Goal: Find contact information: Find contact information

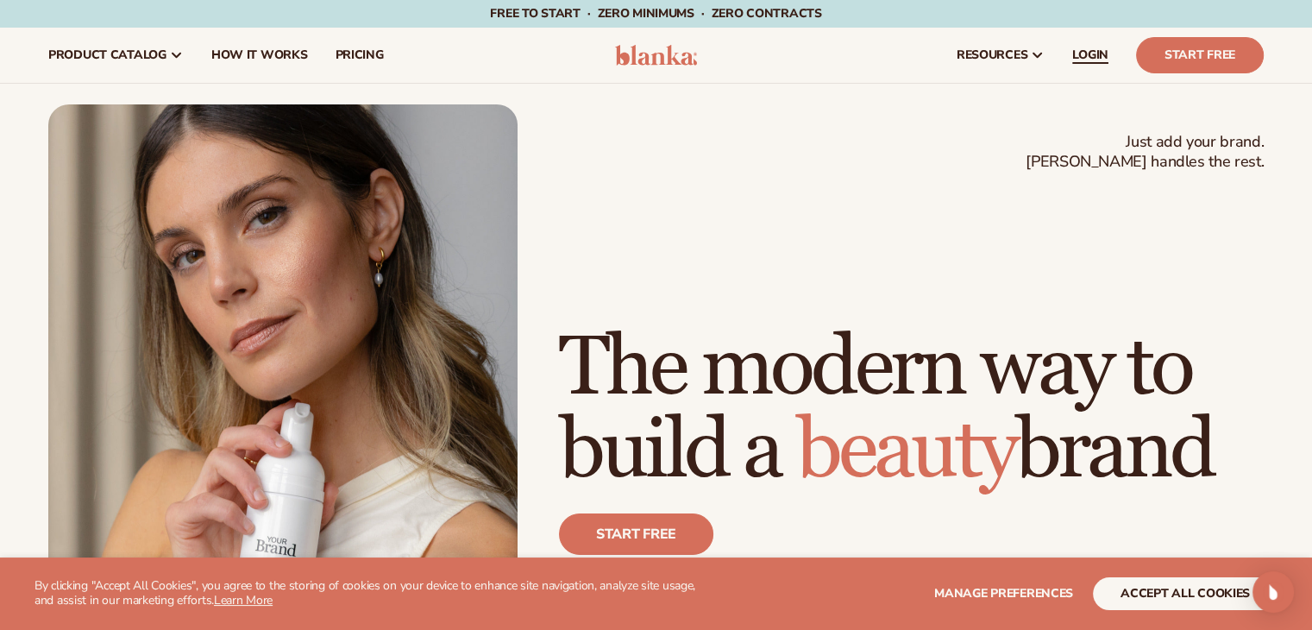
click at [1081, 49] on span "LOGIN" at bounding box center [1090, 55] width 36 height 14
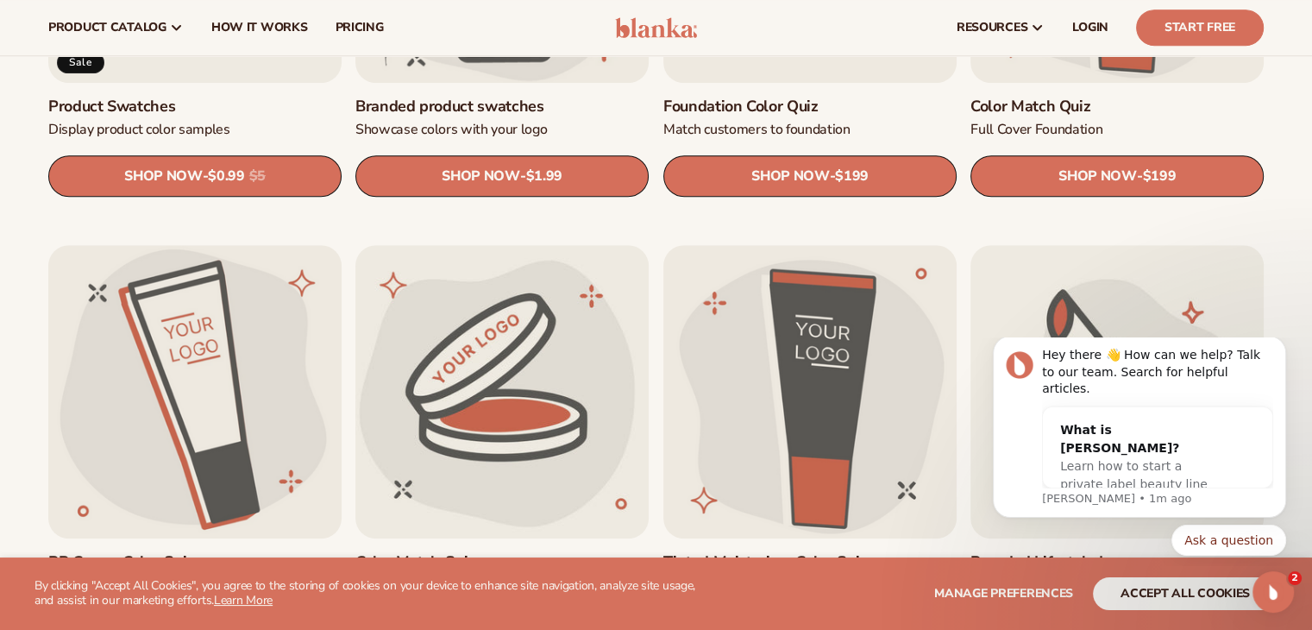
scroll to position [1271, 0]
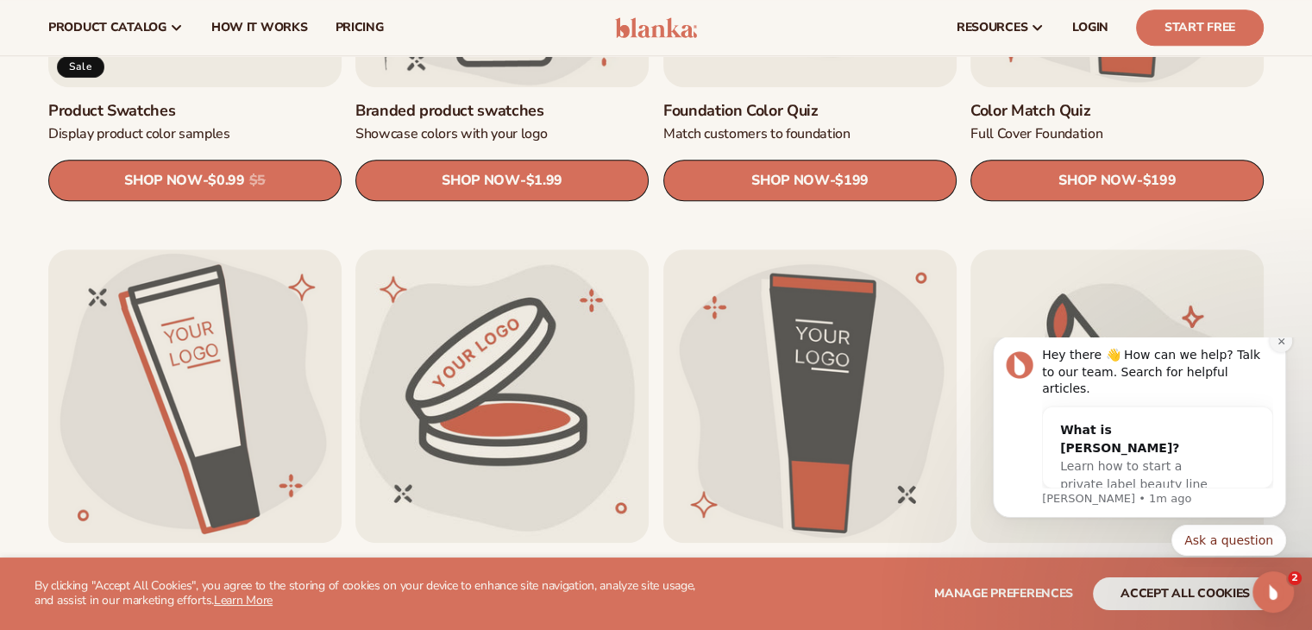
click at [1277, 346] on icon "Dismiss notification" at bounding box center [1281, 340] width 9 height 9
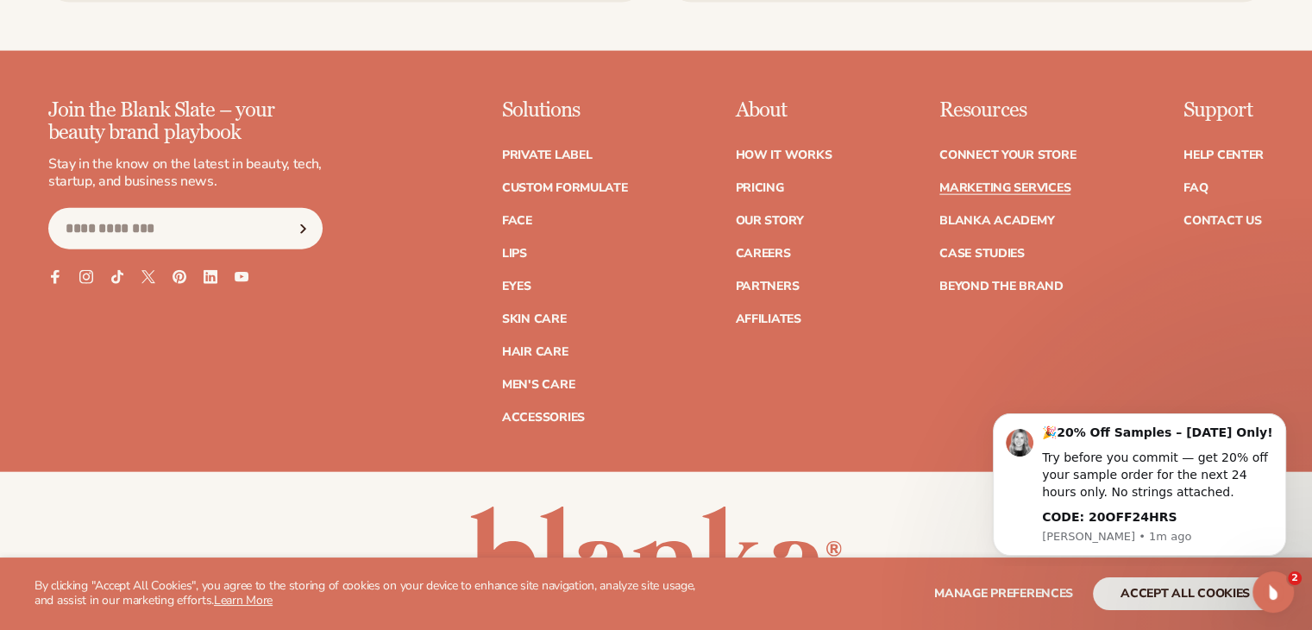
scroll to position [3988, 0]
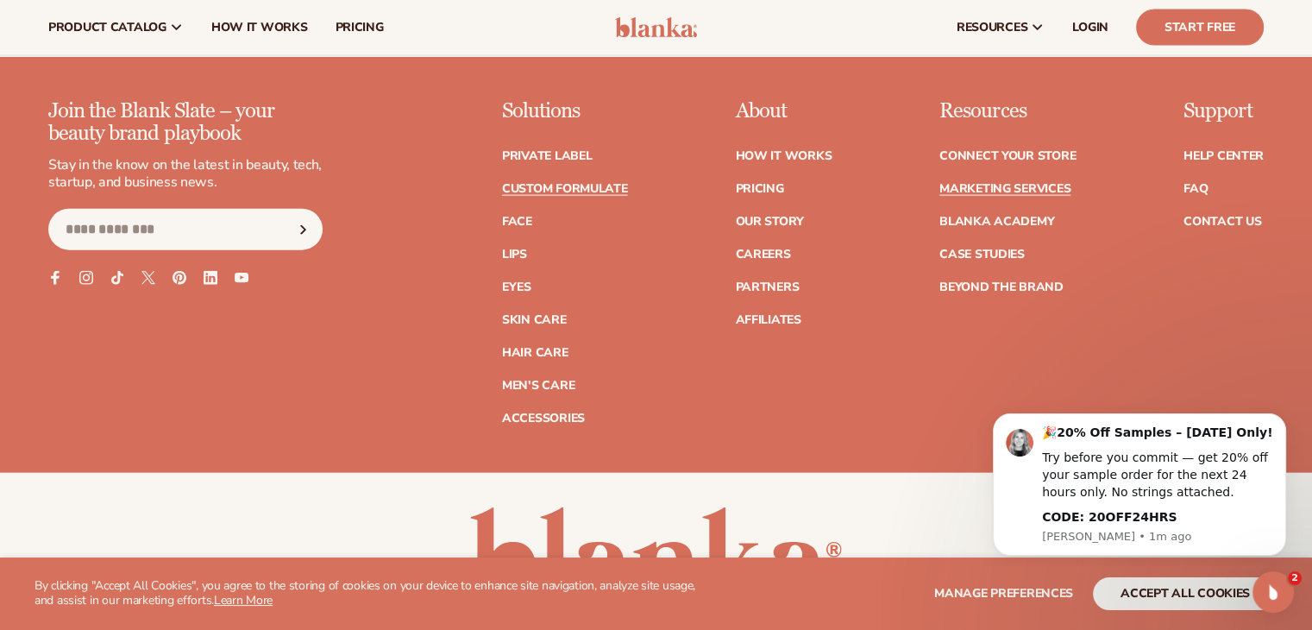
click at [560, 184] on link "Custom formulate" at bounding box center [565, 189] width 126 height 12
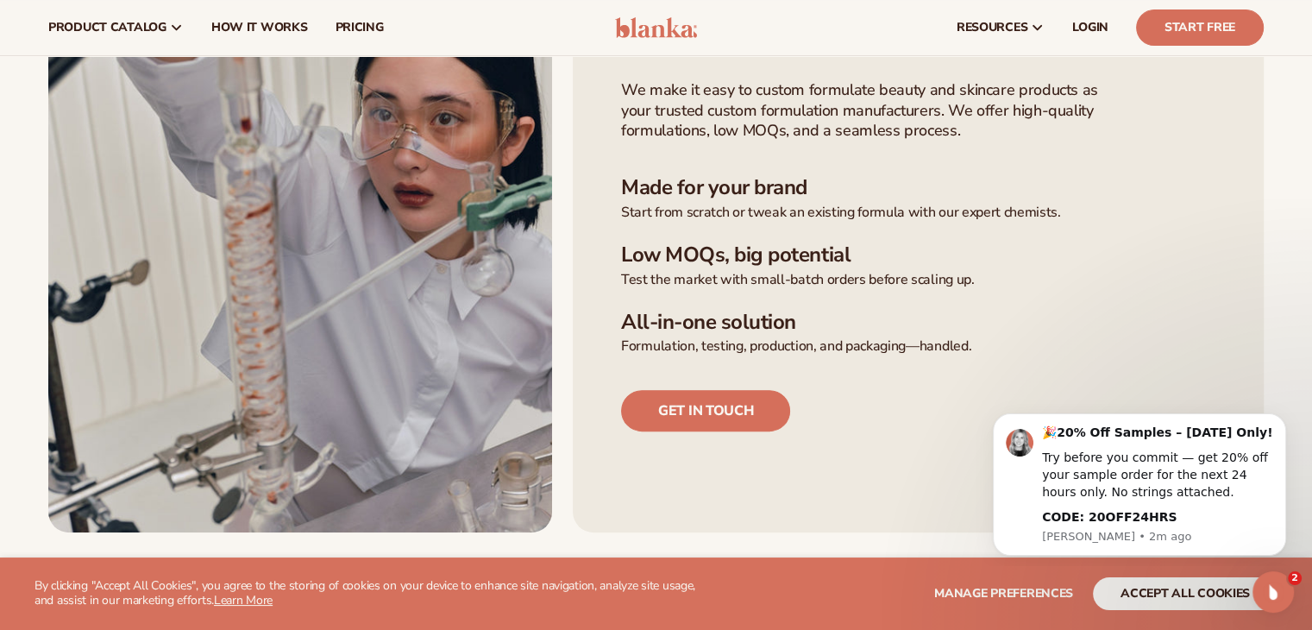
scroll to position [520, 0]
click at [708, 411] on link "Get in touch" at bounding box center [705, 411] width 169 height 41
